Goal: Task Accomplishment & Management: Complete application form

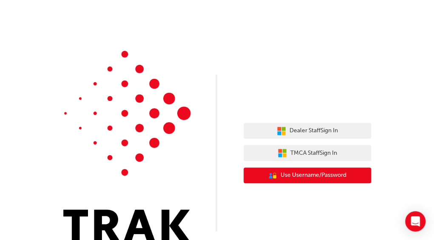
click at [291, 179] on span "Use Username/Password" at bounding box center [313, 176] width 66 height 10
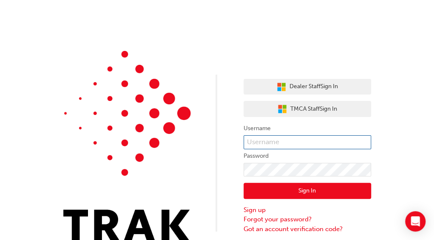
click at [274, 146] on input "text" at bounding box center [306, 143] width 127 height 14
type input "[PERSON_NAME].cabe"
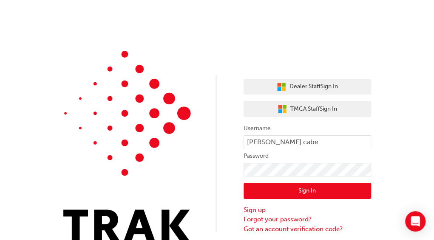
click at [290, 193] on button "Sign In" at bounding box center [306, 191] width 127 height 16
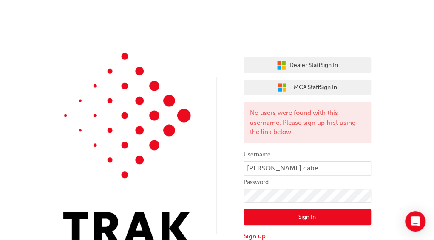
click at [400, 161] on div "Dealer Staff Sign In TMCA Staff Sign In No users were found with this username.…" at bounding box center [217, 130] width 434 height 260
click at [312, 221] on button "Sign In" at bounding box center [306, 217] width 127 height 16
click at [253, 237] on link "Sign up" at bounding box center [306, 237] width 127 height 10
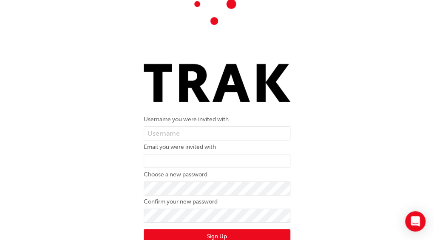
scroll to position [166, 0]
